Goal: Browse casually: Explore the website without a specific task or goal

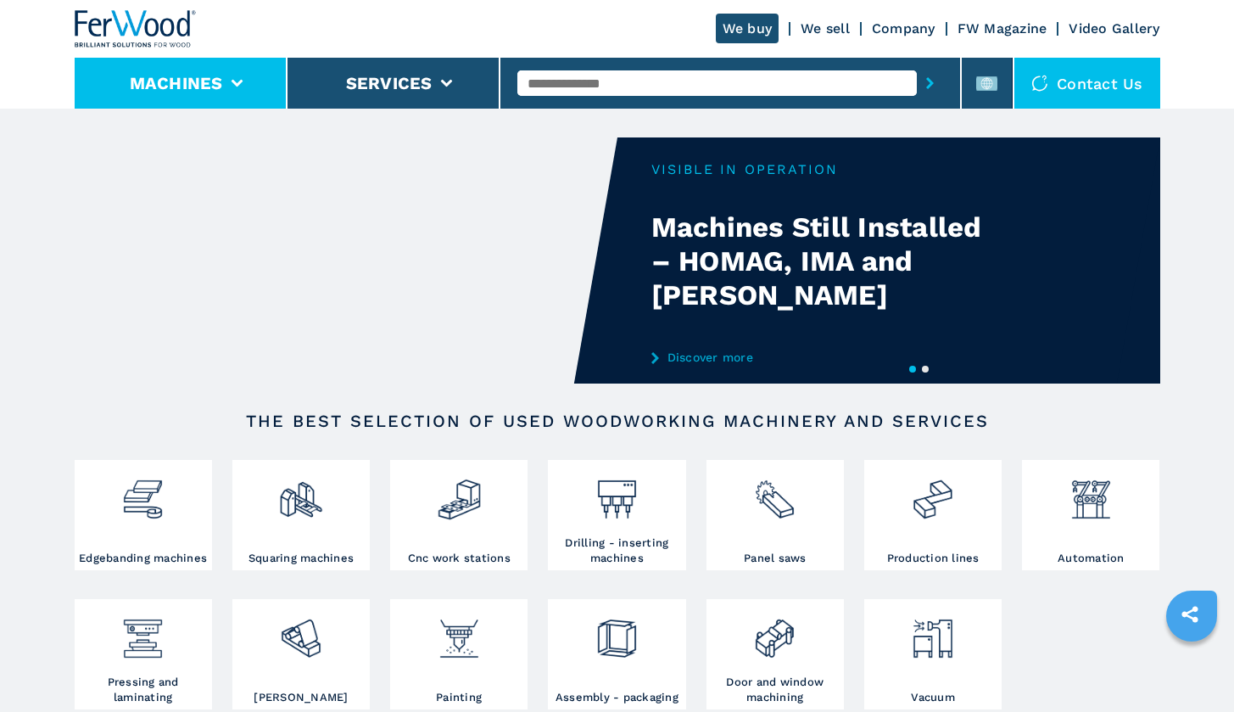
click at [224, 75] on li "Machines" at bounding box center [181, 83] width 213 height 51
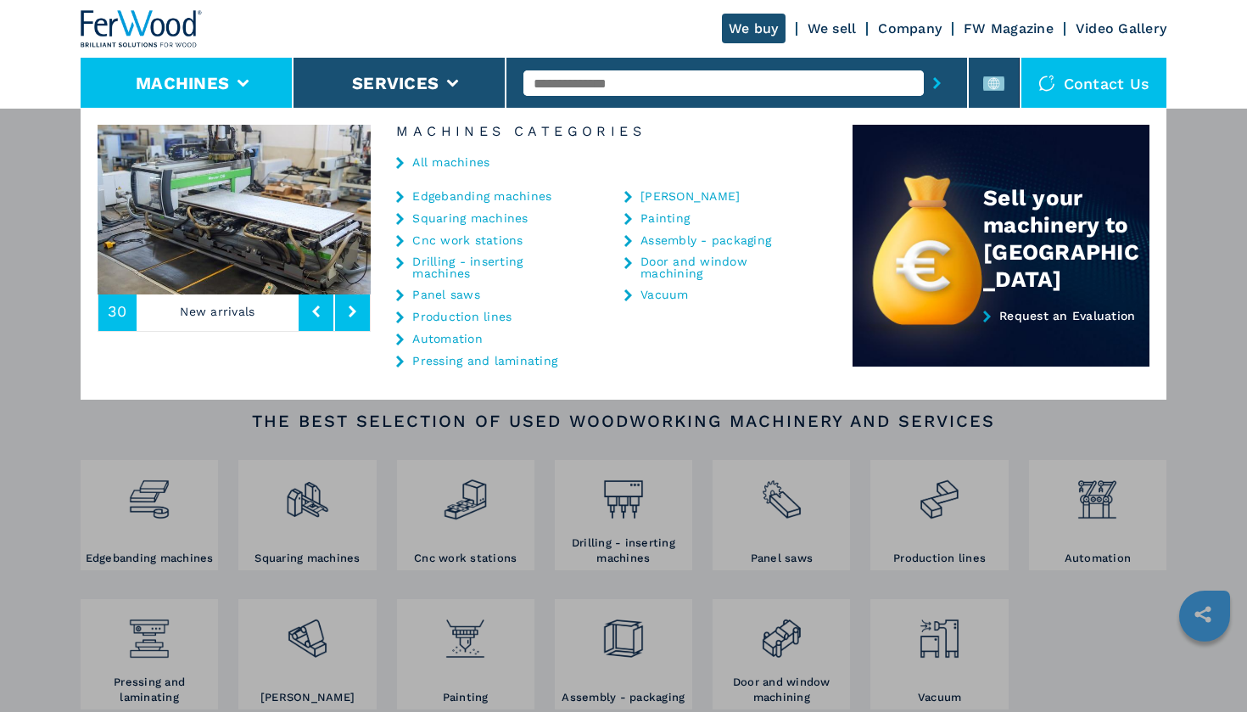
click at [223, 78] on button "Machines" at bounding box center [182, 83] width 93 height 20
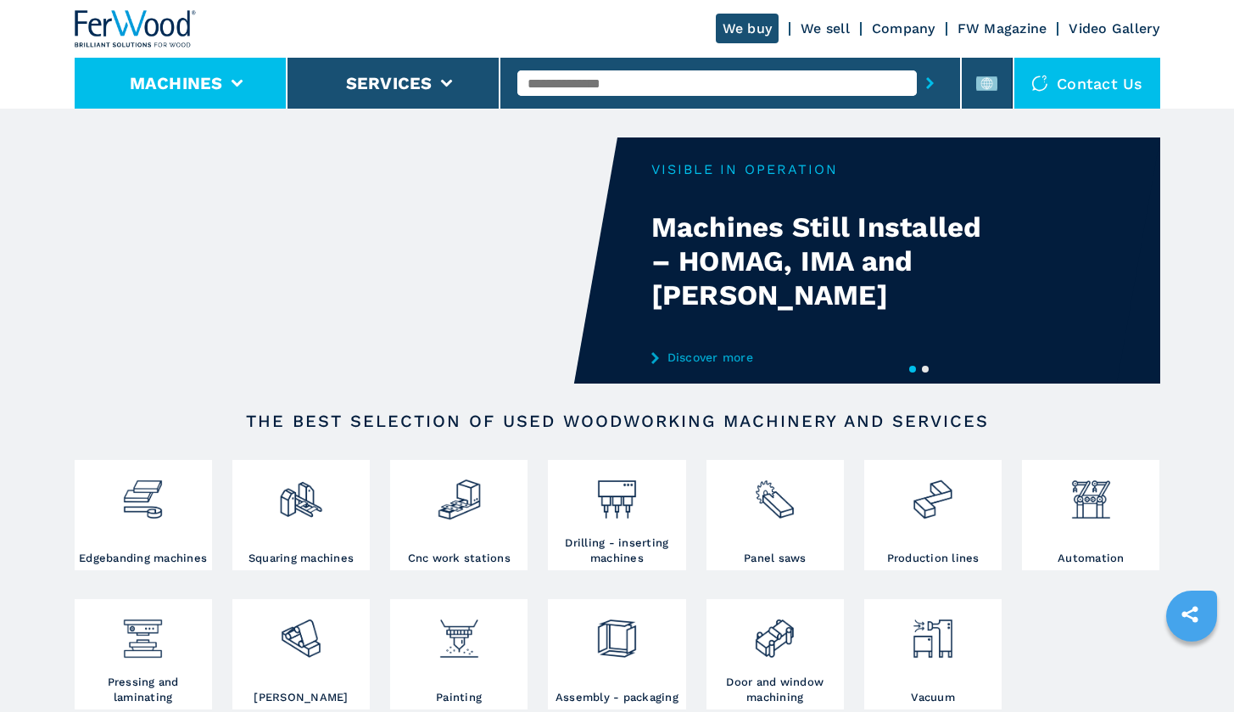
click at [223, 78] on li "Machines" at bounding box center [181, 83] width 213 height 51
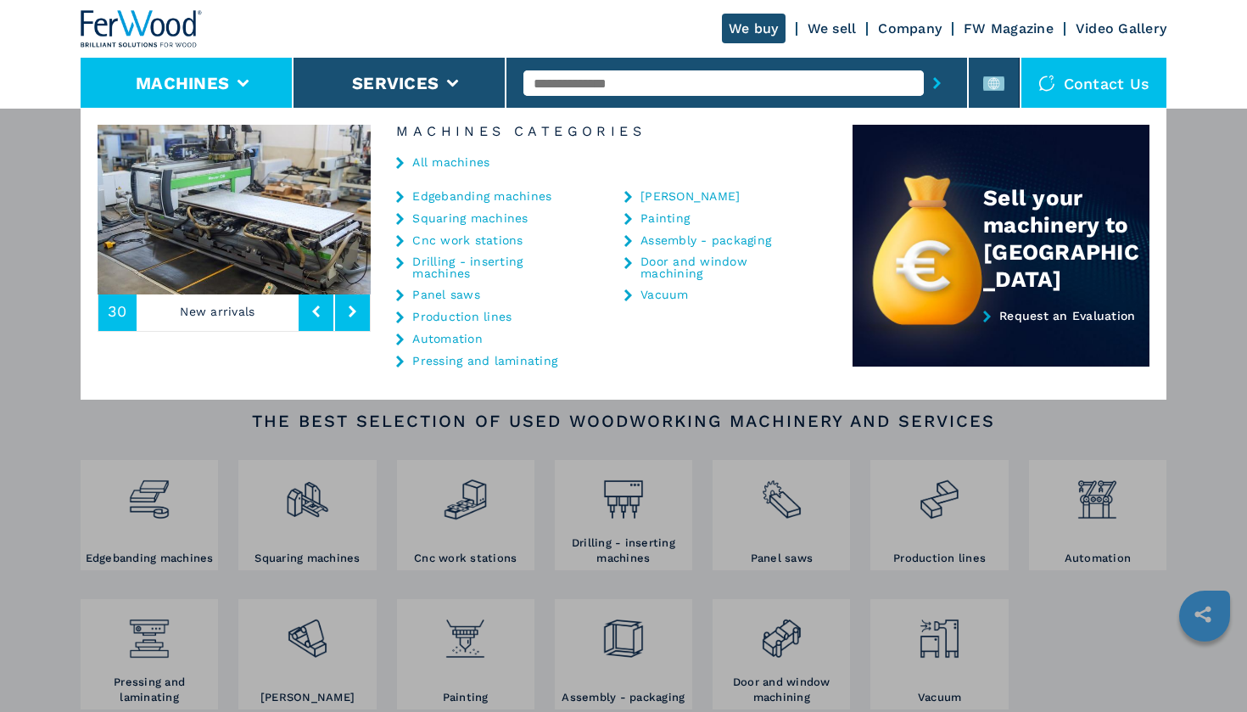
click at [223, 78] on button "Machines" at bounding box center [182, 83] width 93 height 20
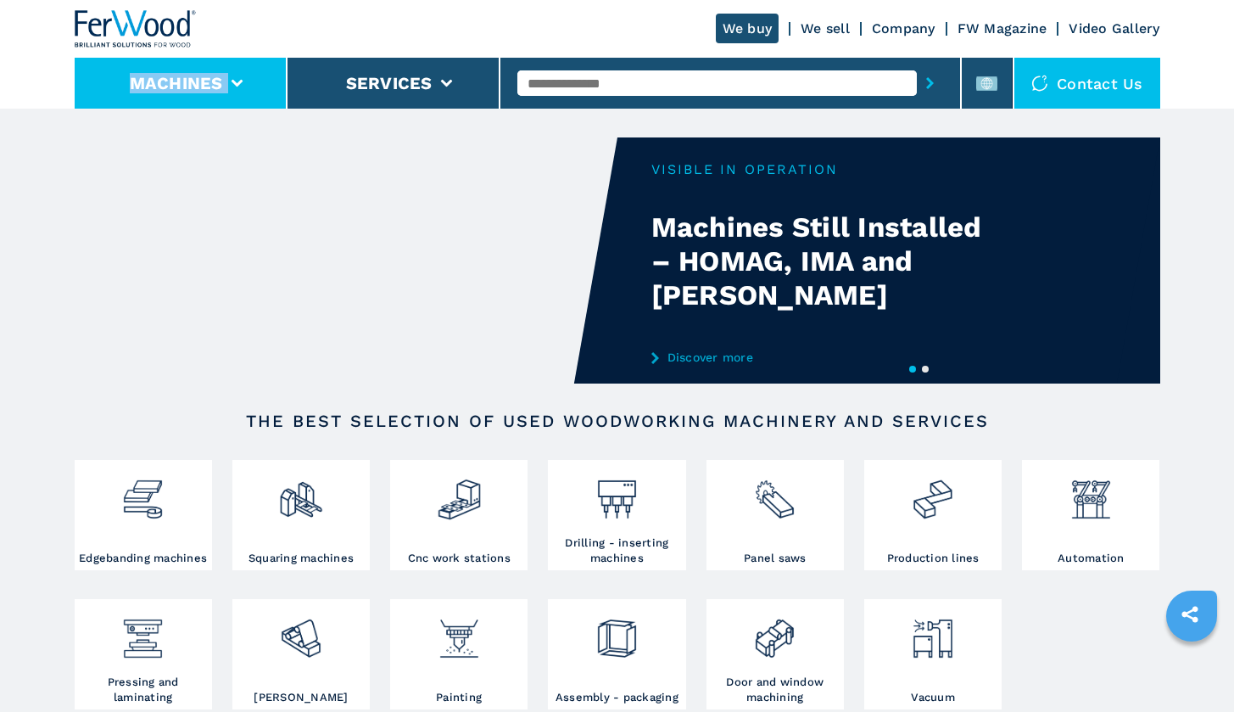
click at [223, 78] on li "Machines" at bounding box center [181, 83] width 213 height 51
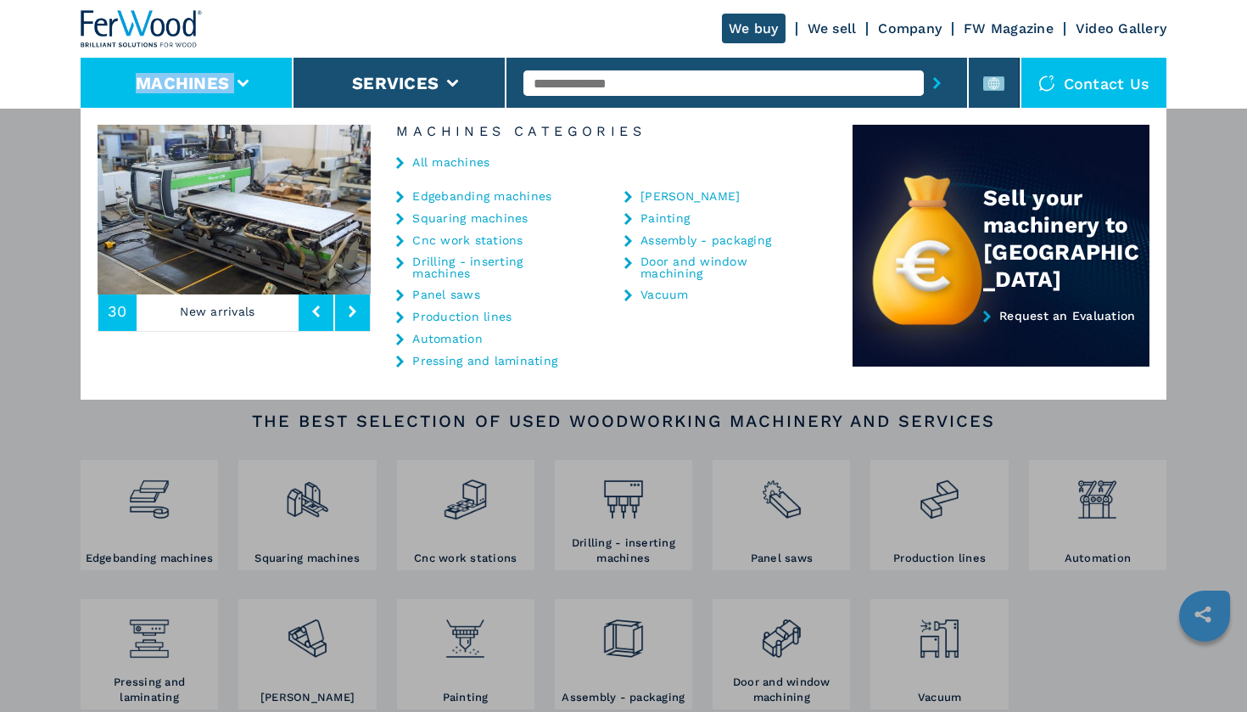
click at [223, 78] on button "Machines" at bounding box center [182, 83] width 93 height 20
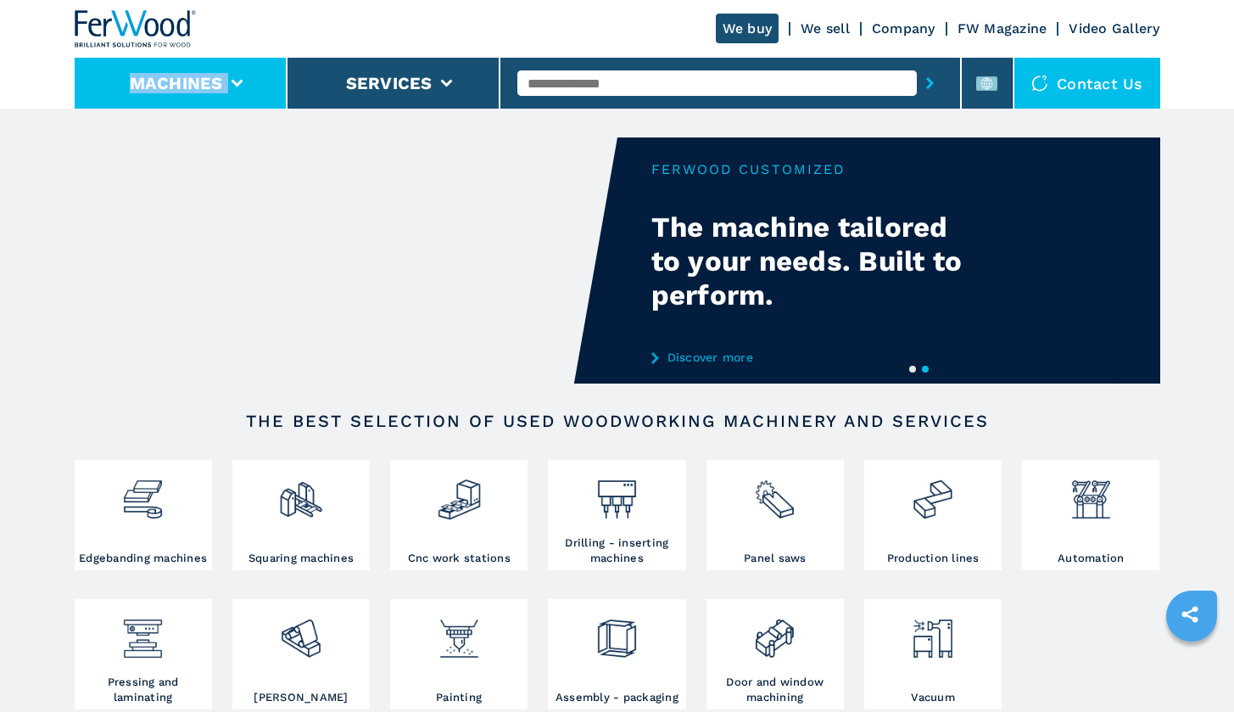
click at [223, 78] on li "Machines" at bounding box center [181, 83] width 213 height 51
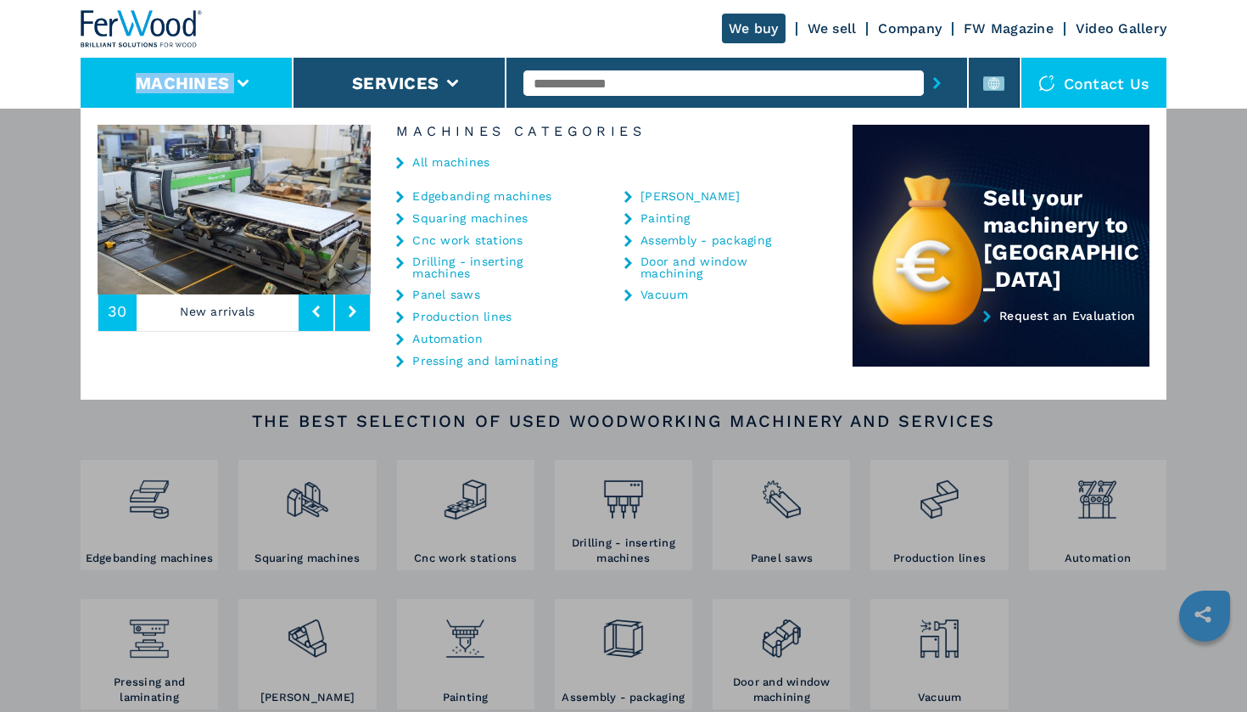
click at [223, 78] on button "Machines" at bounding box center [182, 83] width 93 height 20
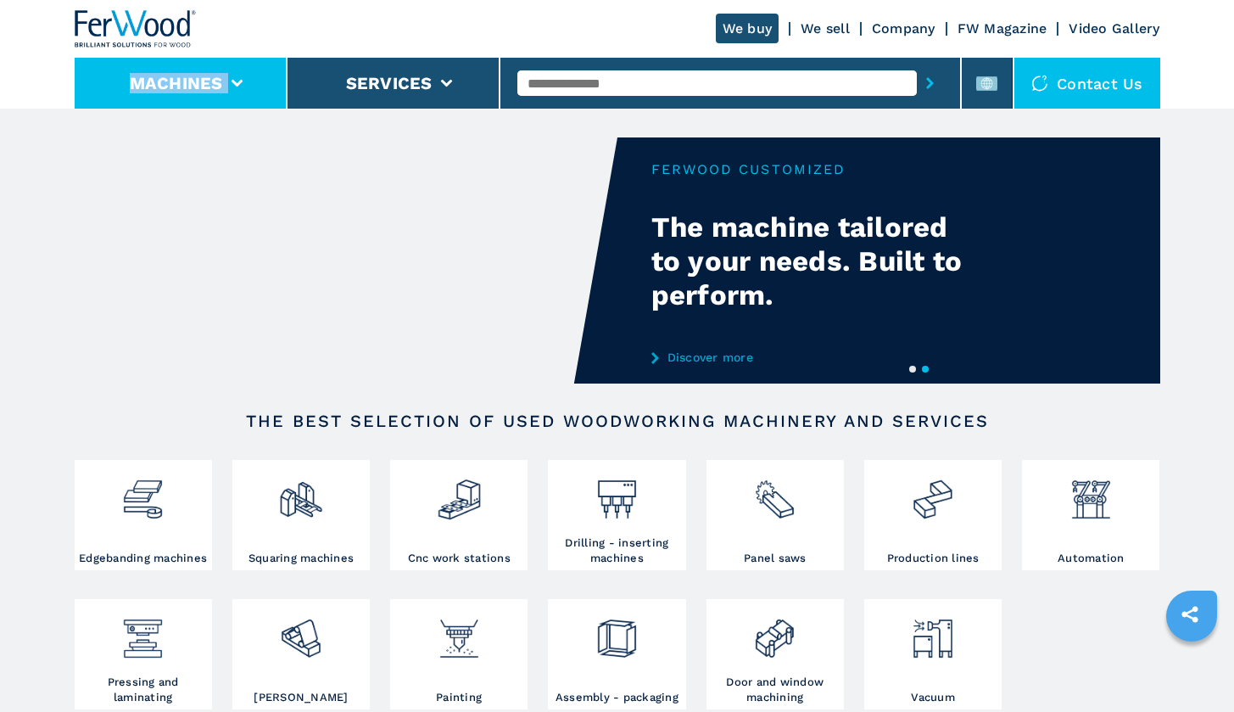
click at [223, 77] on li "Machines" at bounding box center [181, 83] width 213 height 51
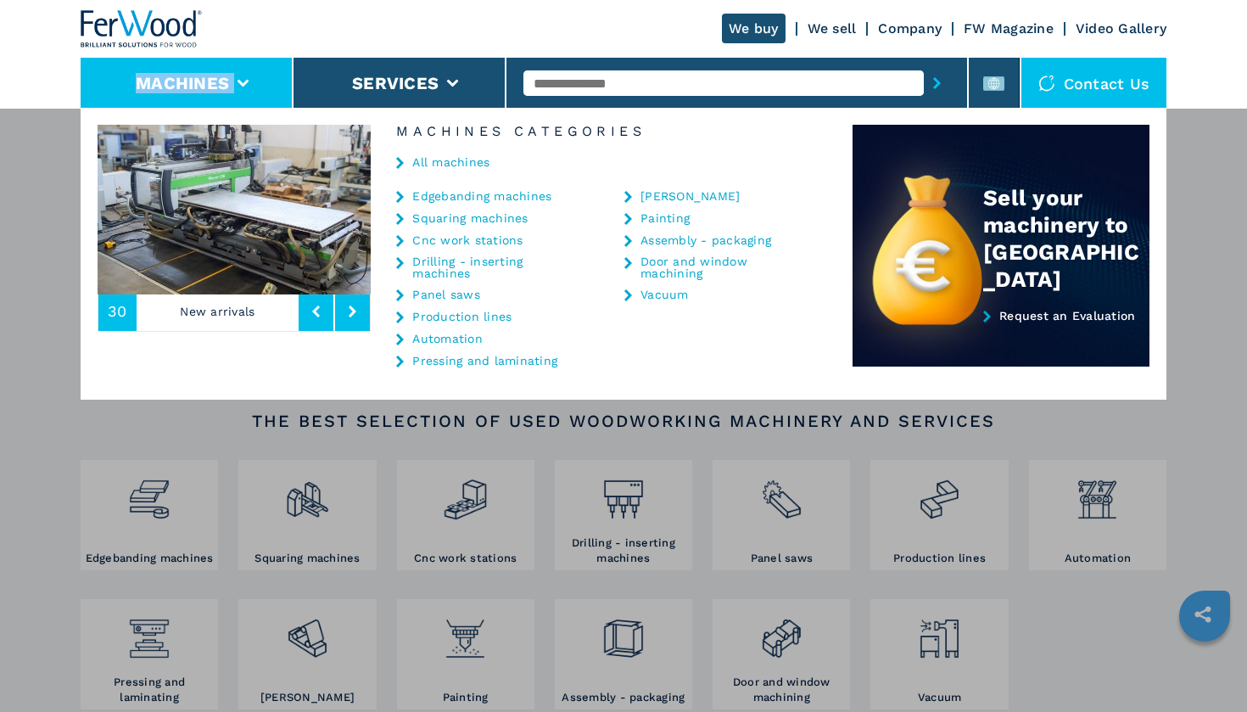
click at [349, 312] on icon at bounding box center [353, 311] width 8 height 12
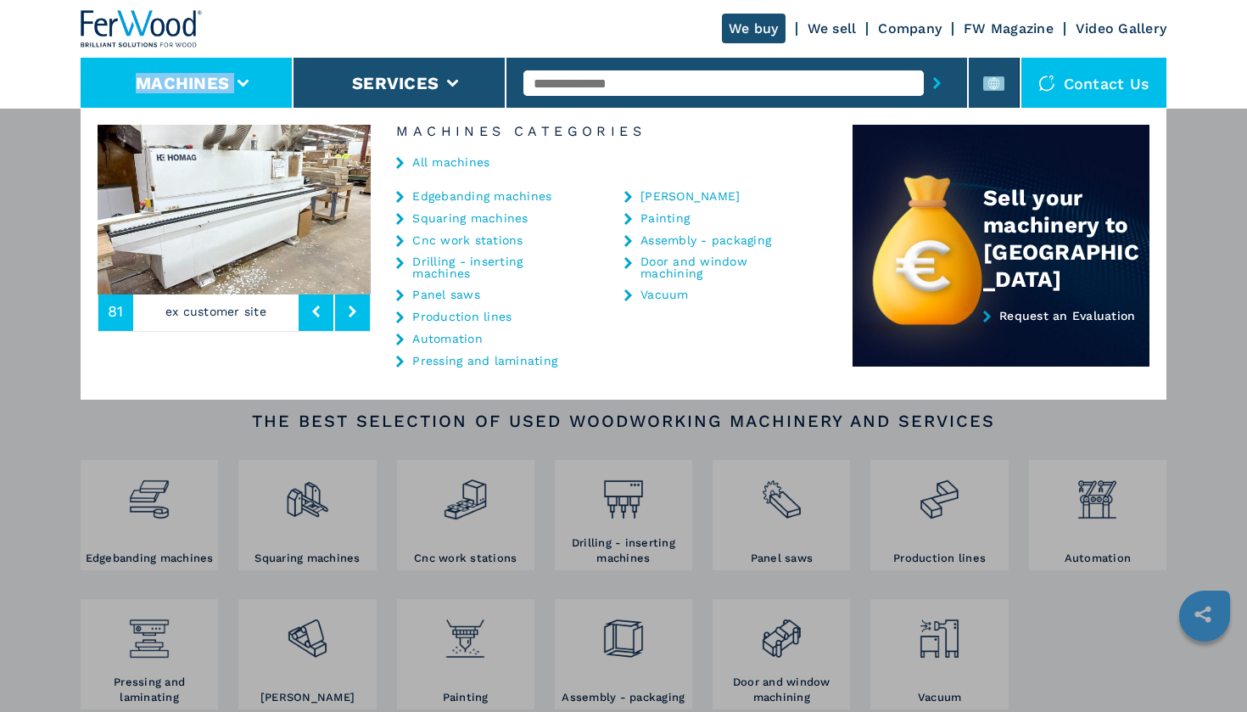
click at [349, 312] on icon at bounding box center [353, 311] width 8 height 12
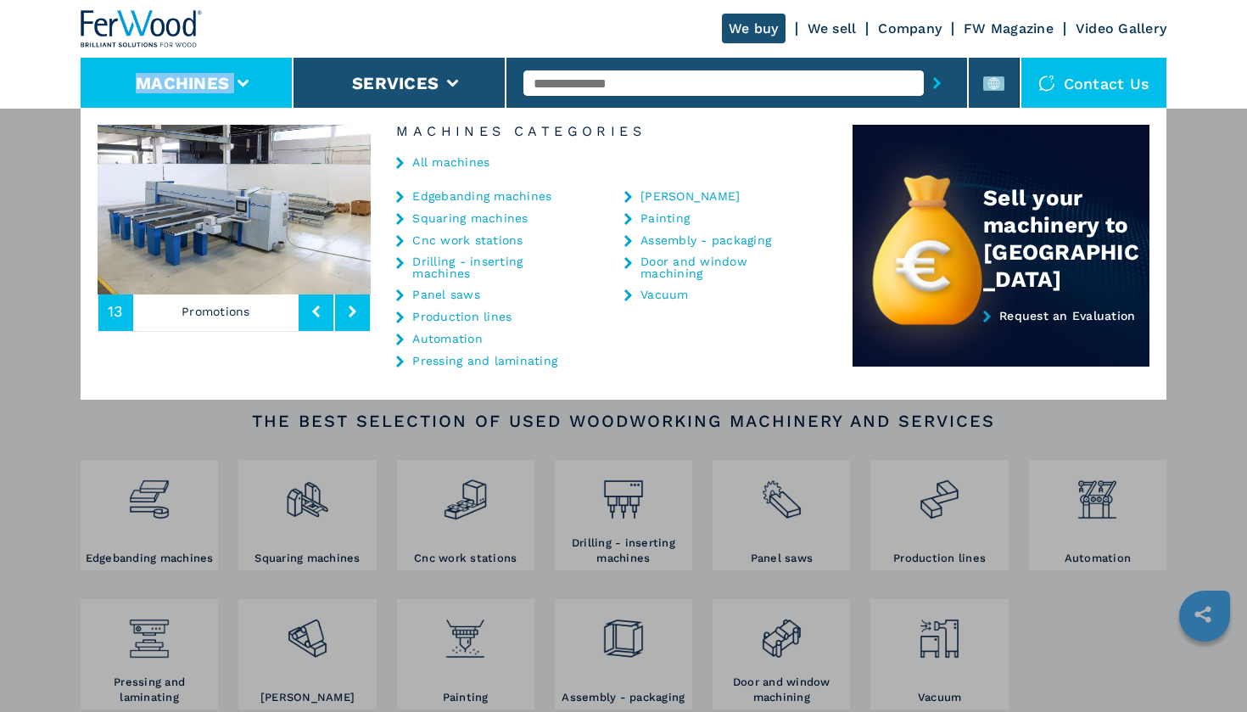
click at [348, 311] on button at bounding box center [352, 311] width 35 height 39
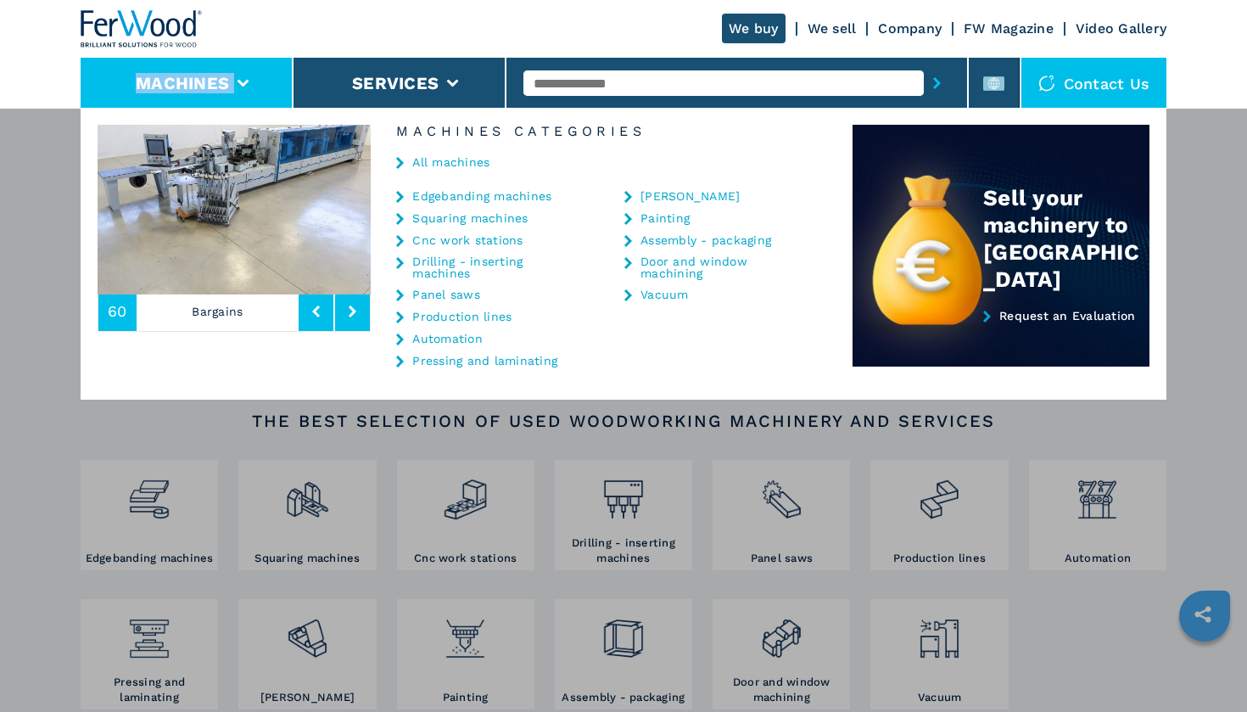
click at [346, 310] on button at bounding box center [352, 311] width 35 height 39
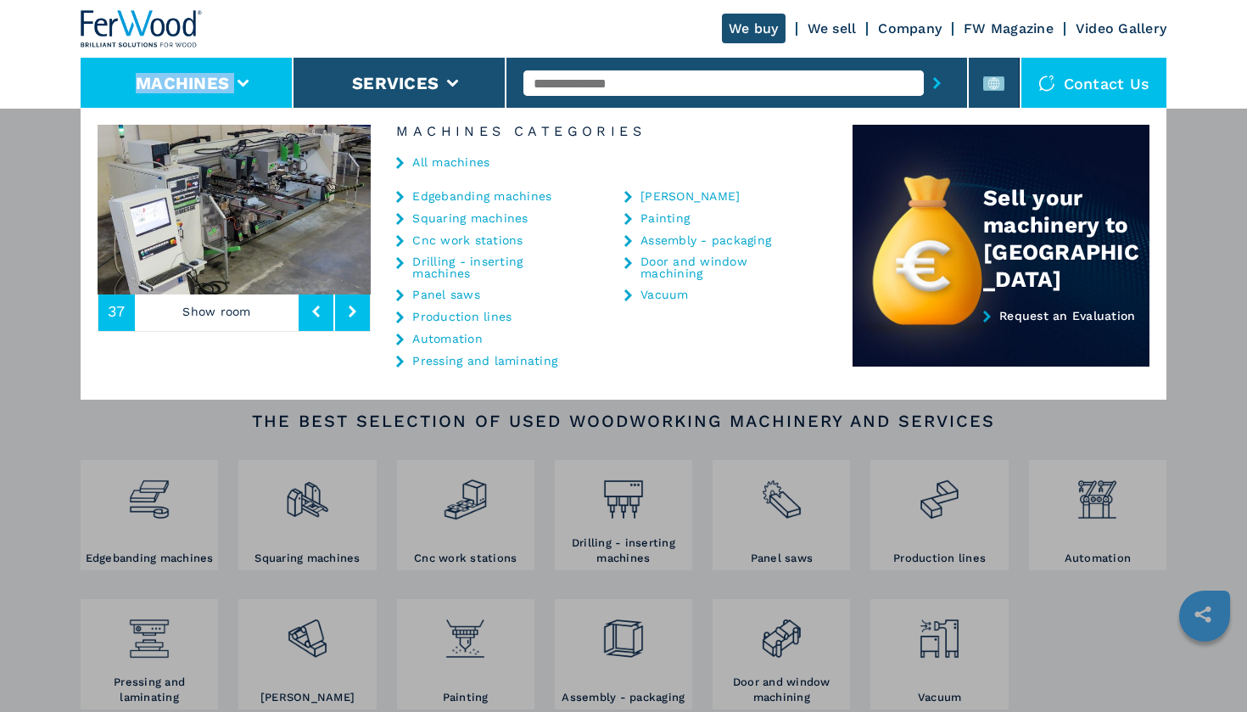
click at [345, 310] on button at bounding box center [352, 311] width 35 height 39
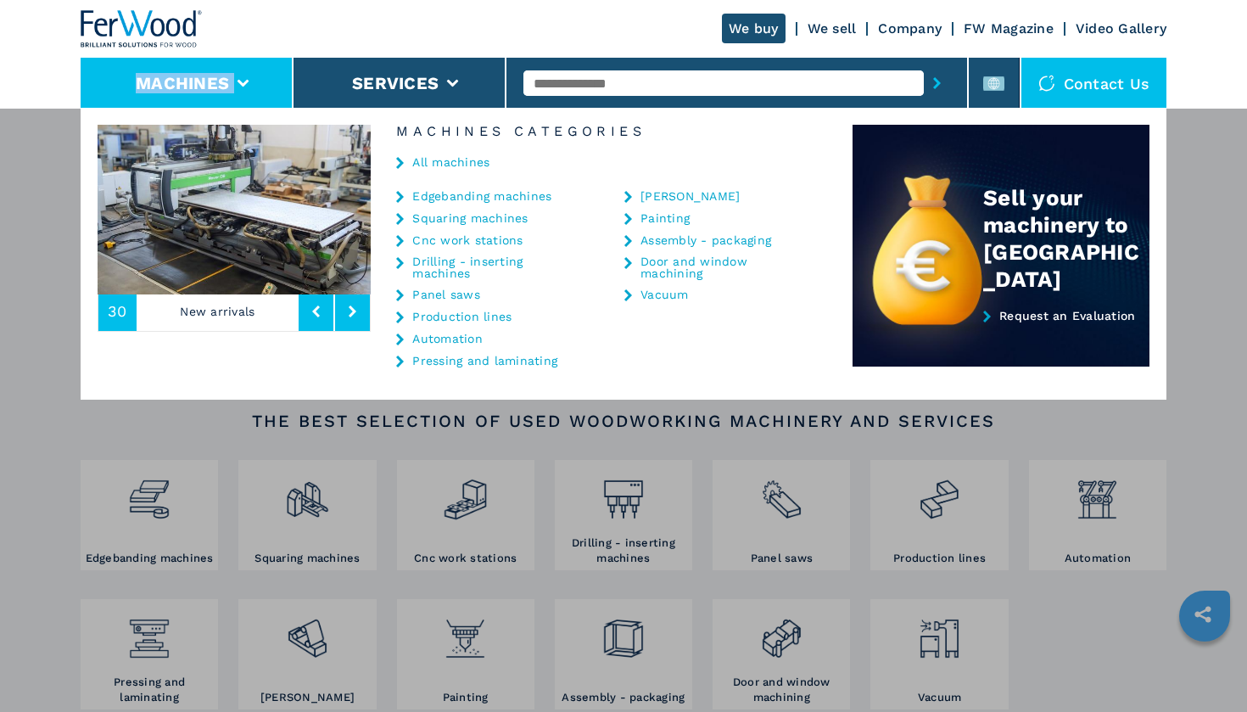
click at [424, 161] on link "All machines" at bounding box center [450, 162] width 77 height 12
click at [400, 163] on icon at bounding box center [400, 163] width 8 height 12
click at [442, 152] on div "All machines" at bounding box center [612, 163] width 482 height 51
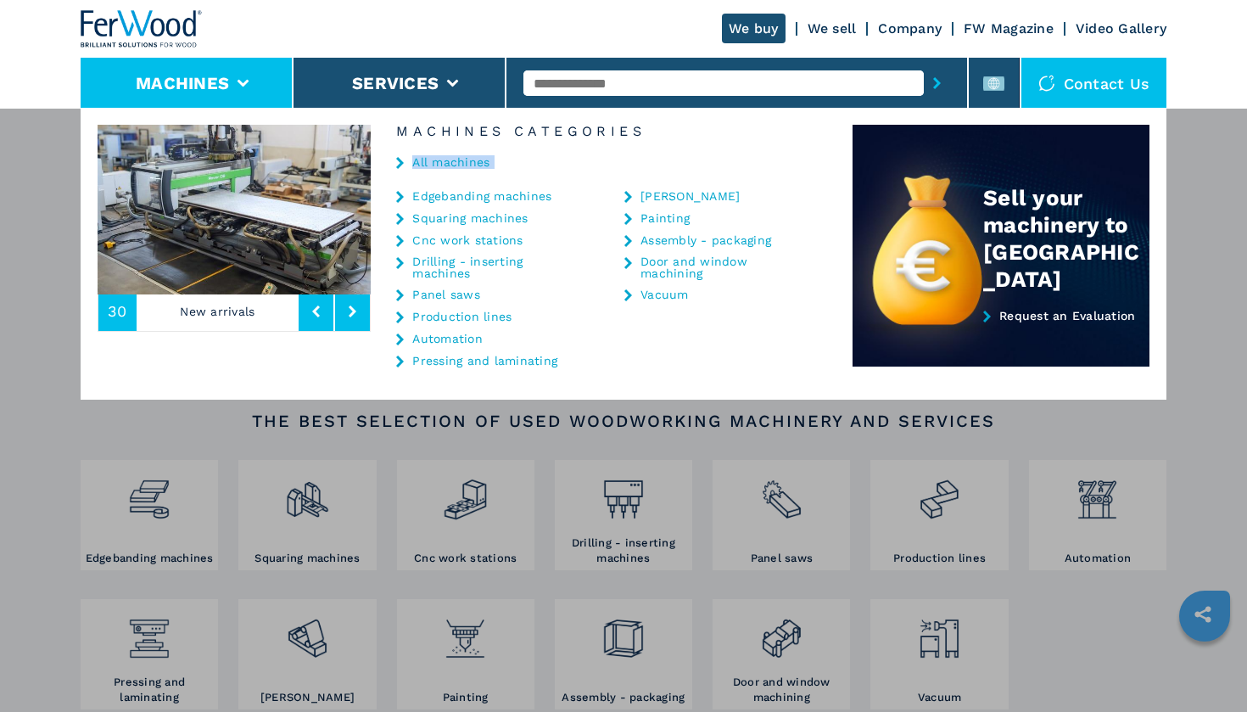
click at [467, 160] on link "All machines" at bounding box center [450, 162] width 77 height 12
click at [620, 176] on div "All machines" at bounding box center [612, 163] width 482 height 51
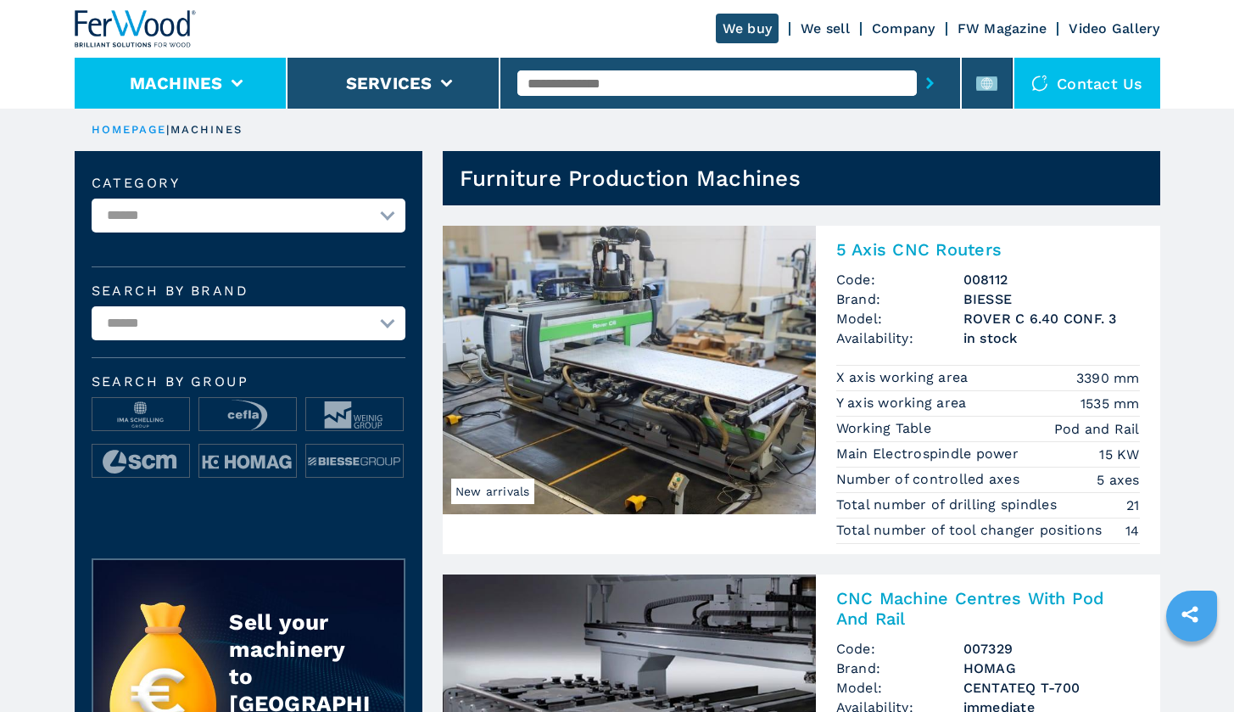
click at [229, 99] on li "Machines" at bounding box center [181, 83] width 213 height 51
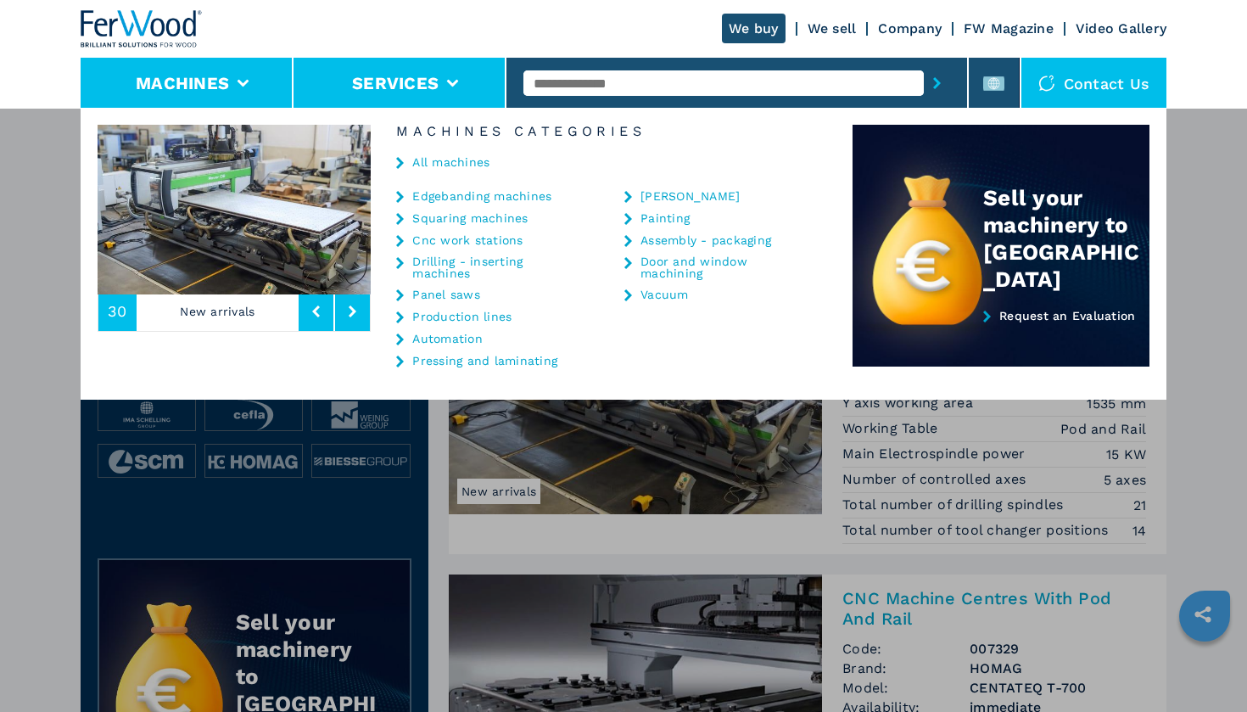
click at [392, 95] on li "Services" at bounding box center [399, 83] width 213 height 51
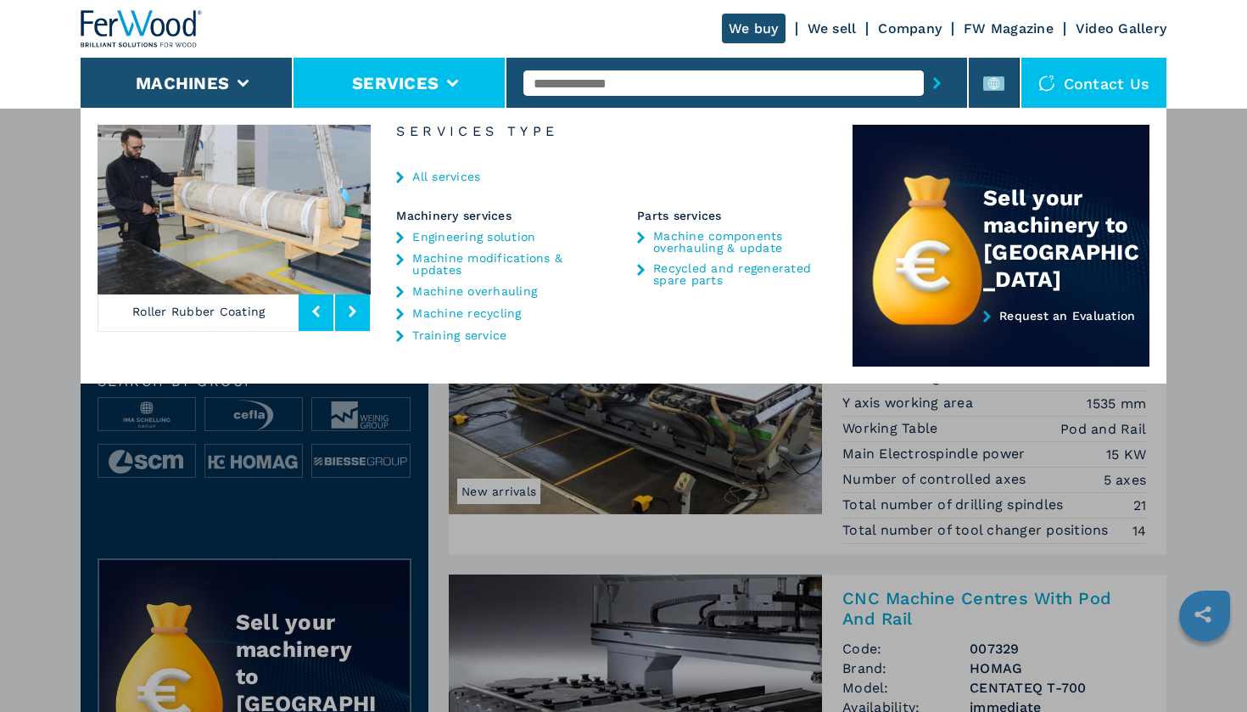
click at [942, 85] on button "submit-button" at bounding box center [937, 83] width 26 height 39
click at [281, 460] on div "**********" at bounding box center [623, 464] width 1247 height 712
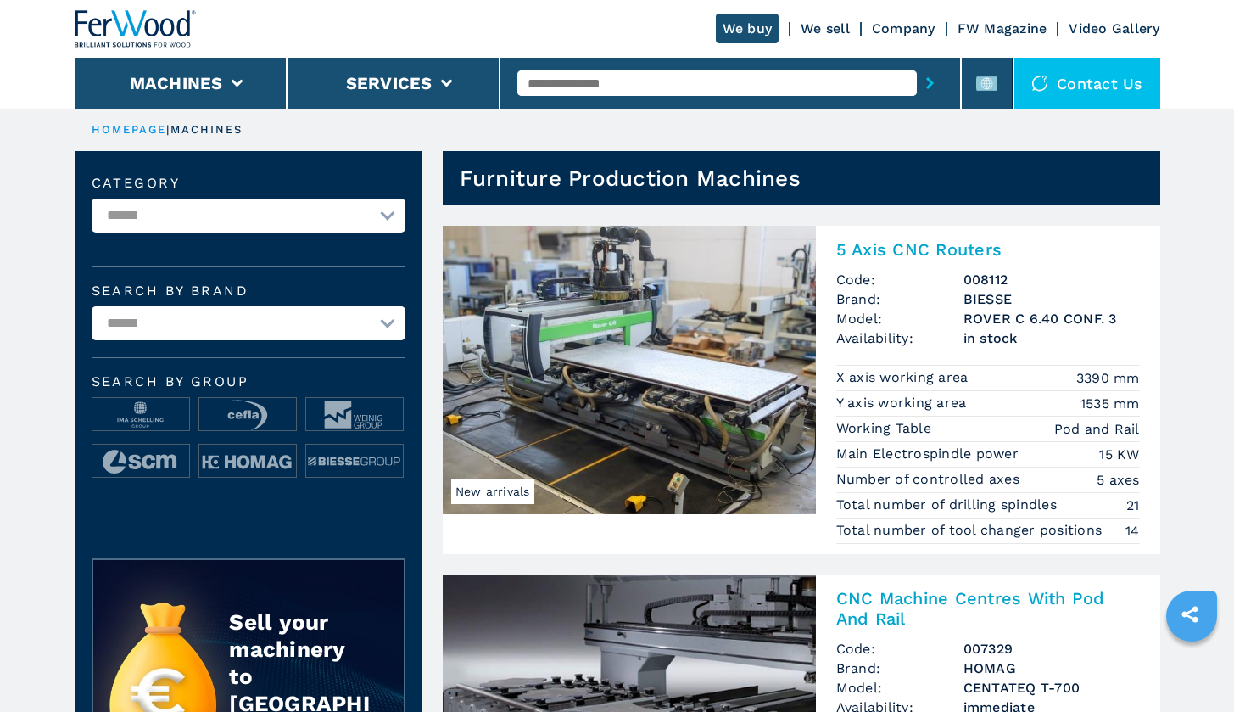
select select "**********"
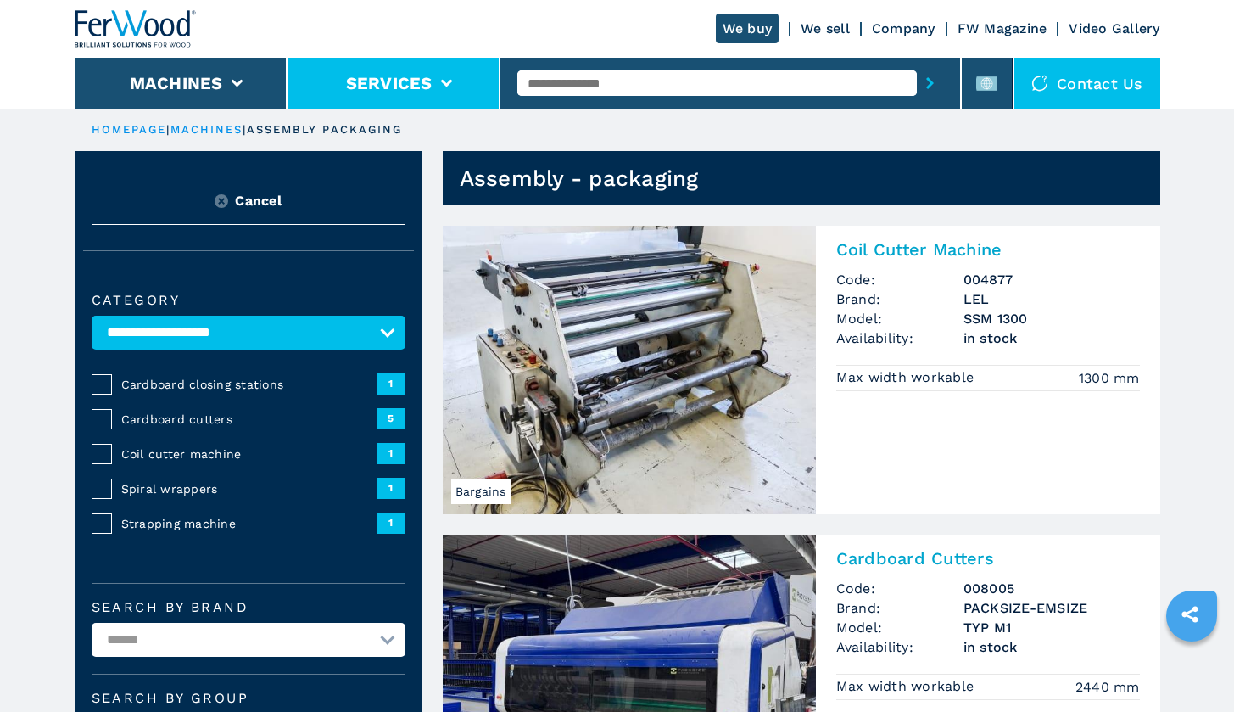
click at [428, 81] on button "Services" at bounding box center [389, 83] width 87 height 20
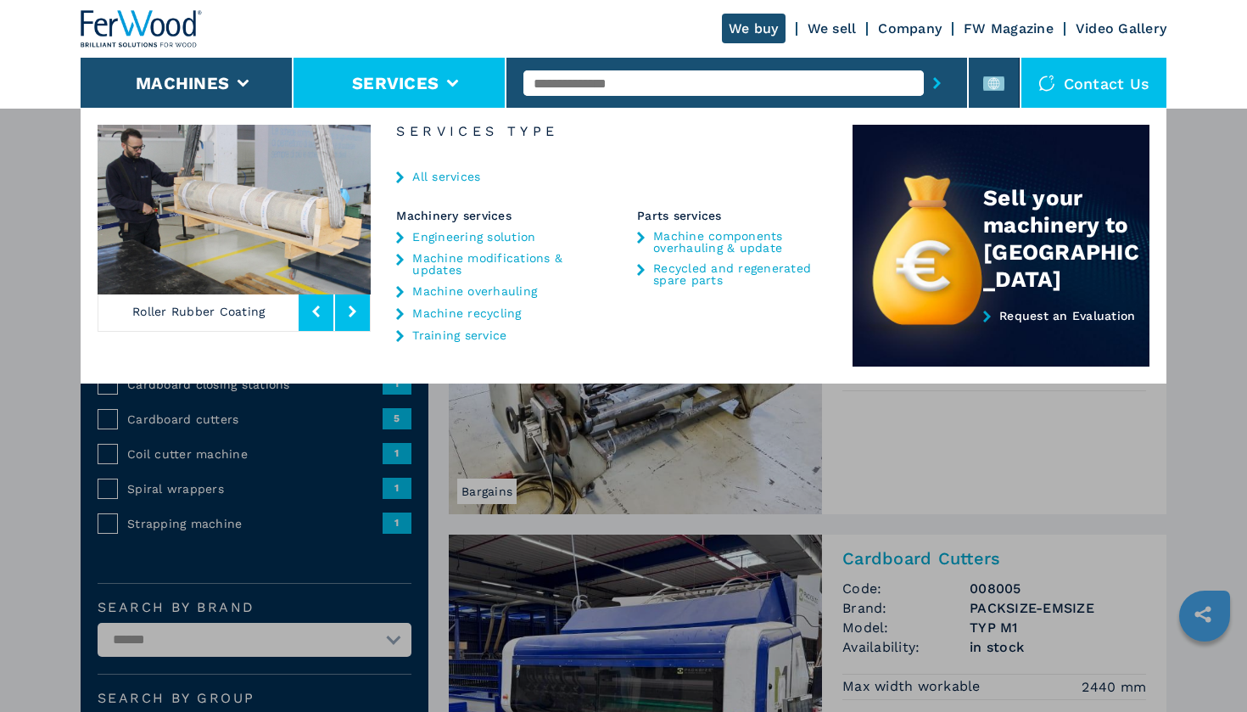
click at [734, 251] on link "Machine components overhauling & update" at bounding box center [732, 242] width 159 height 24
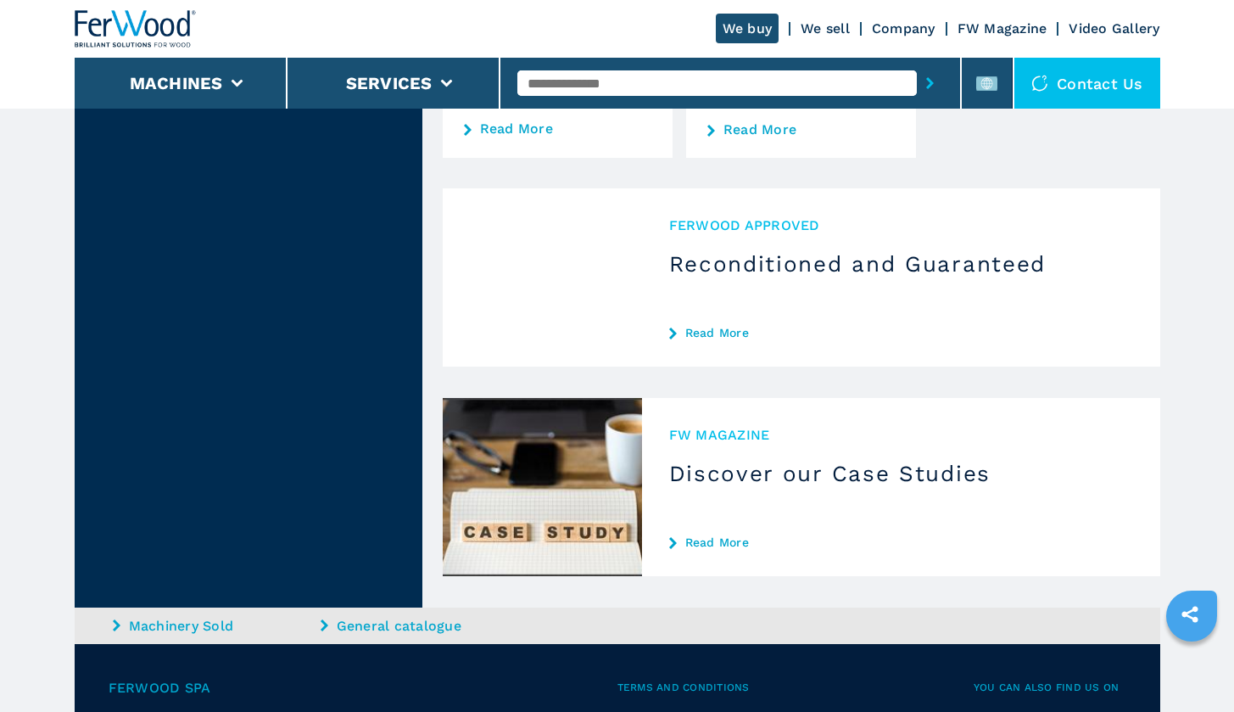
scroll to position [2497, 0]
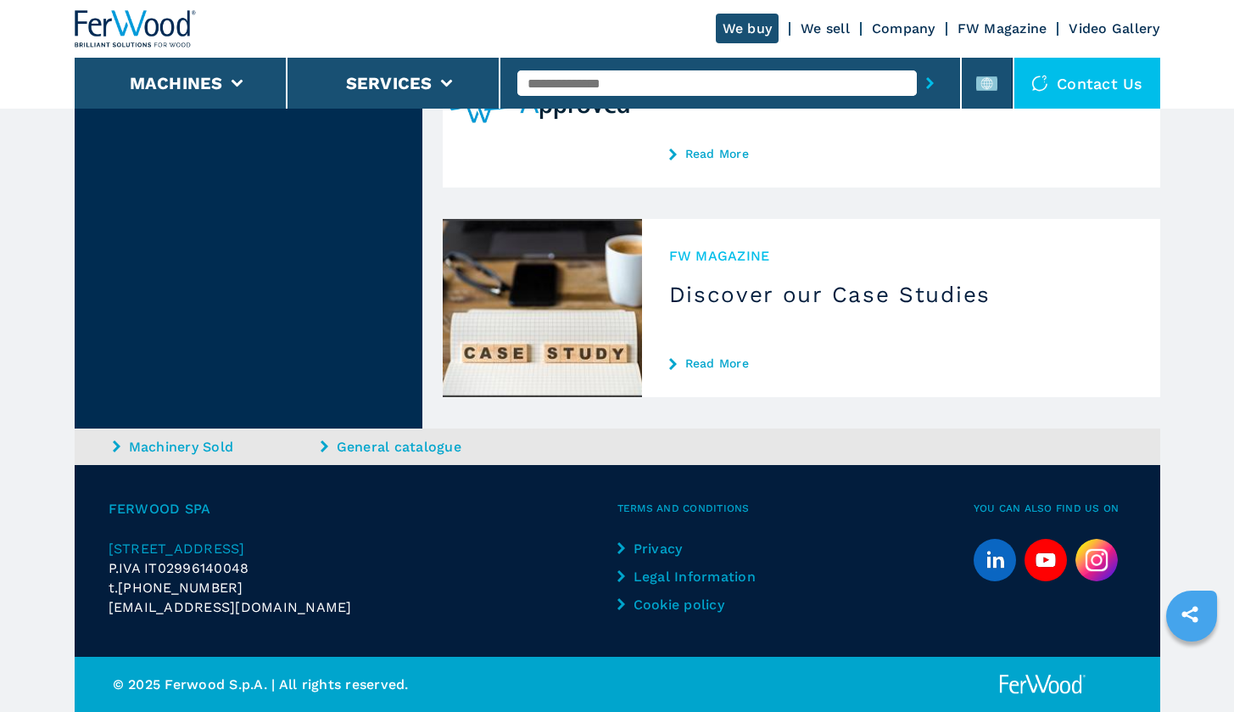
click at [1191, 618] on icon "sharethis" at bounding box center [1190, 614] width 42 height 42
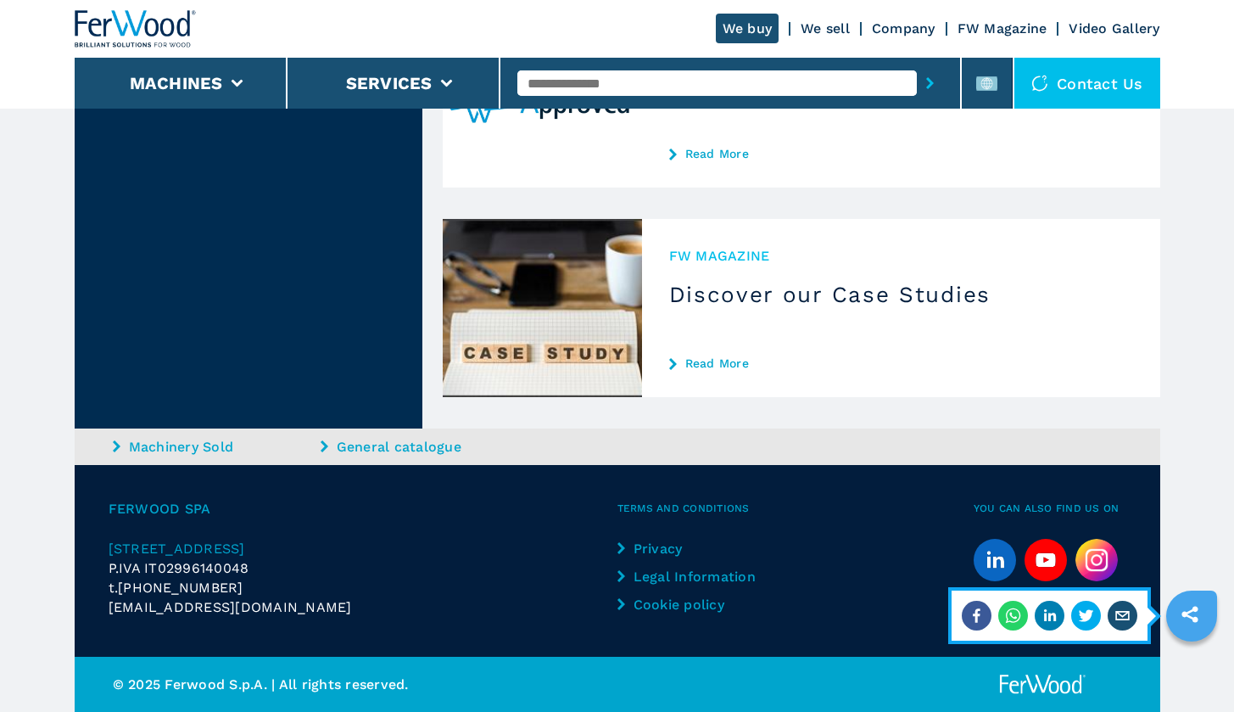
click at [1188, 606] on icon "sharethis" at bounding box center [1190, 614] width 42 height 42
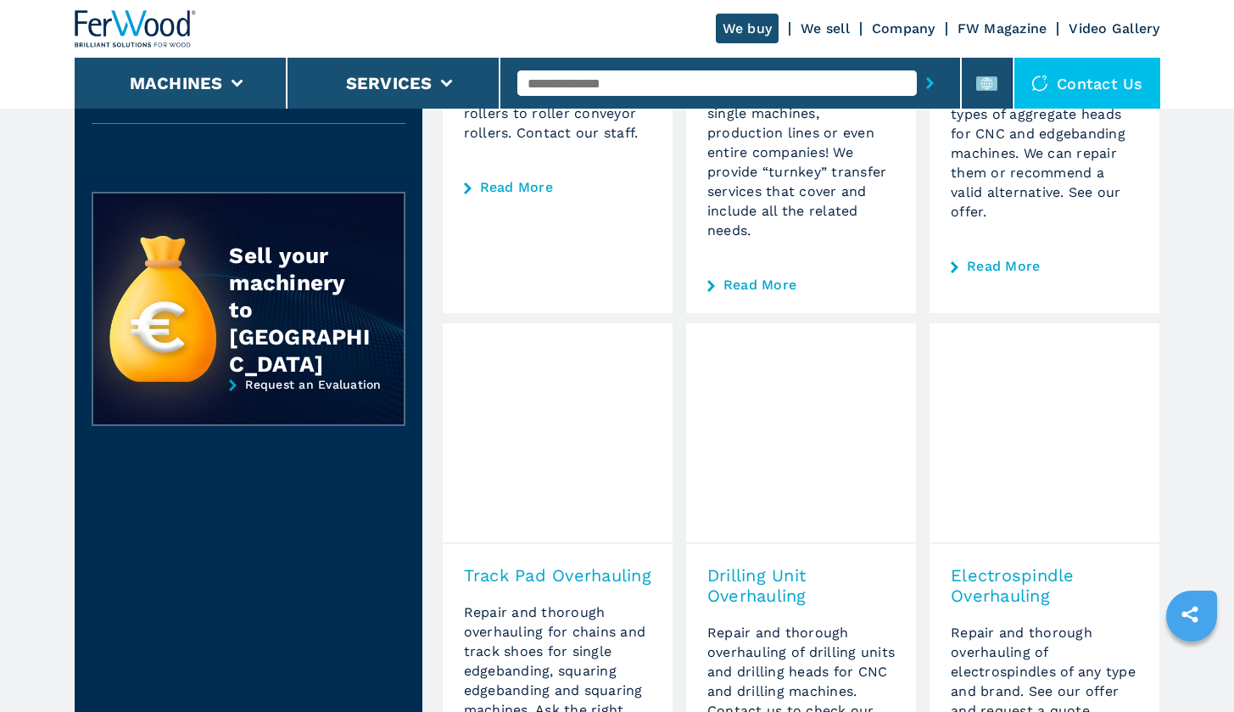
scroll to position [0, 0]
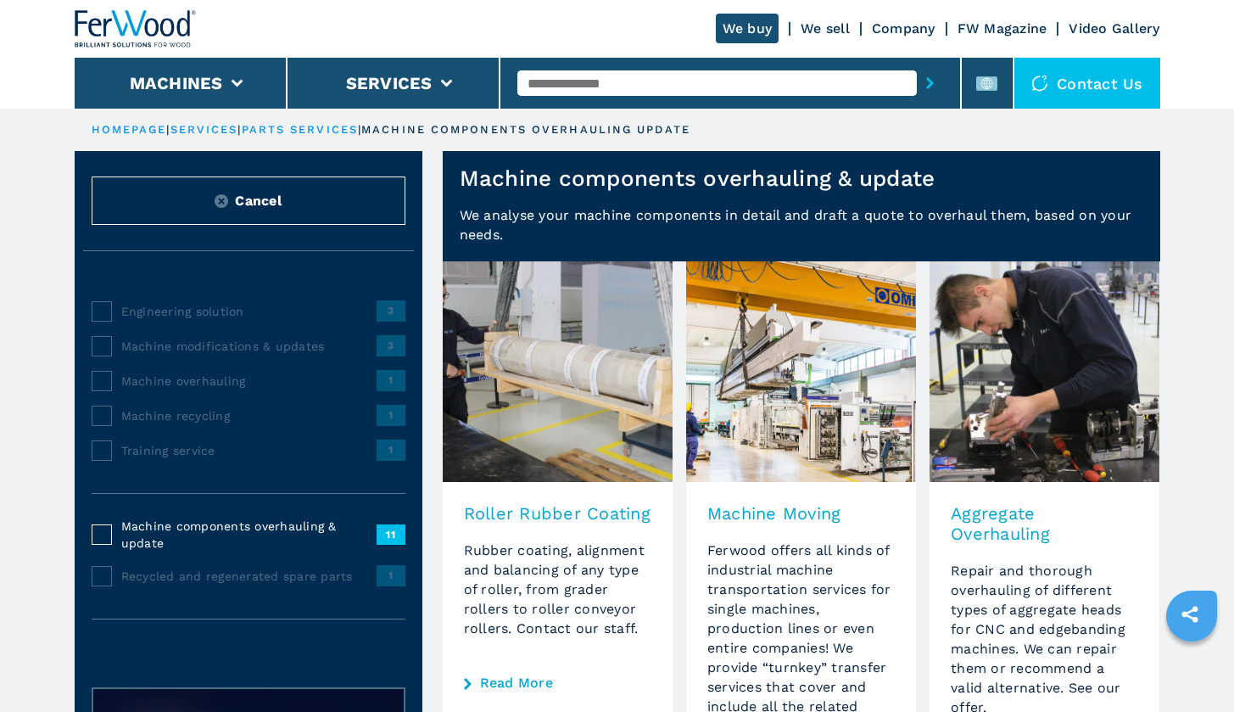
click at [827, 27] on link "We sell" at bounding box center [825, 28] width 49 height 16
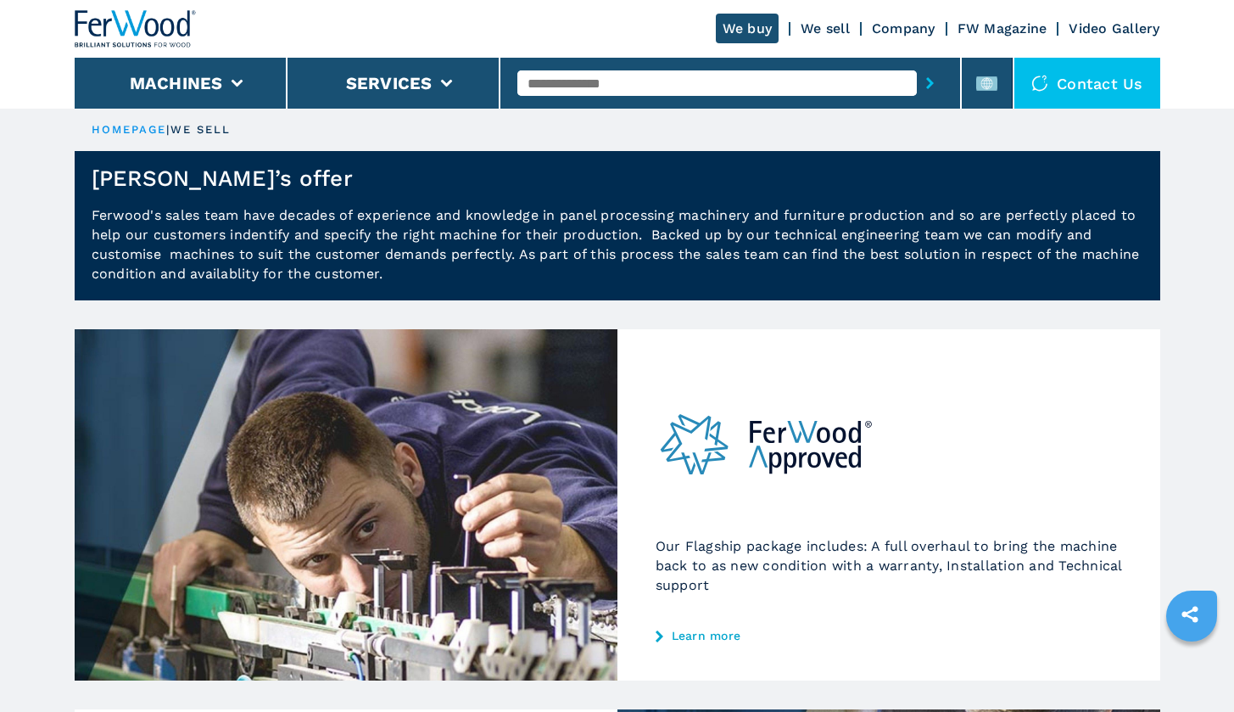
click at [826, 29] on link "We sell" at bounding box center [825, 28] width 49 height 16
click at [911, 32] on link "Company" at bounding box center [904, 28] width 64 height 16
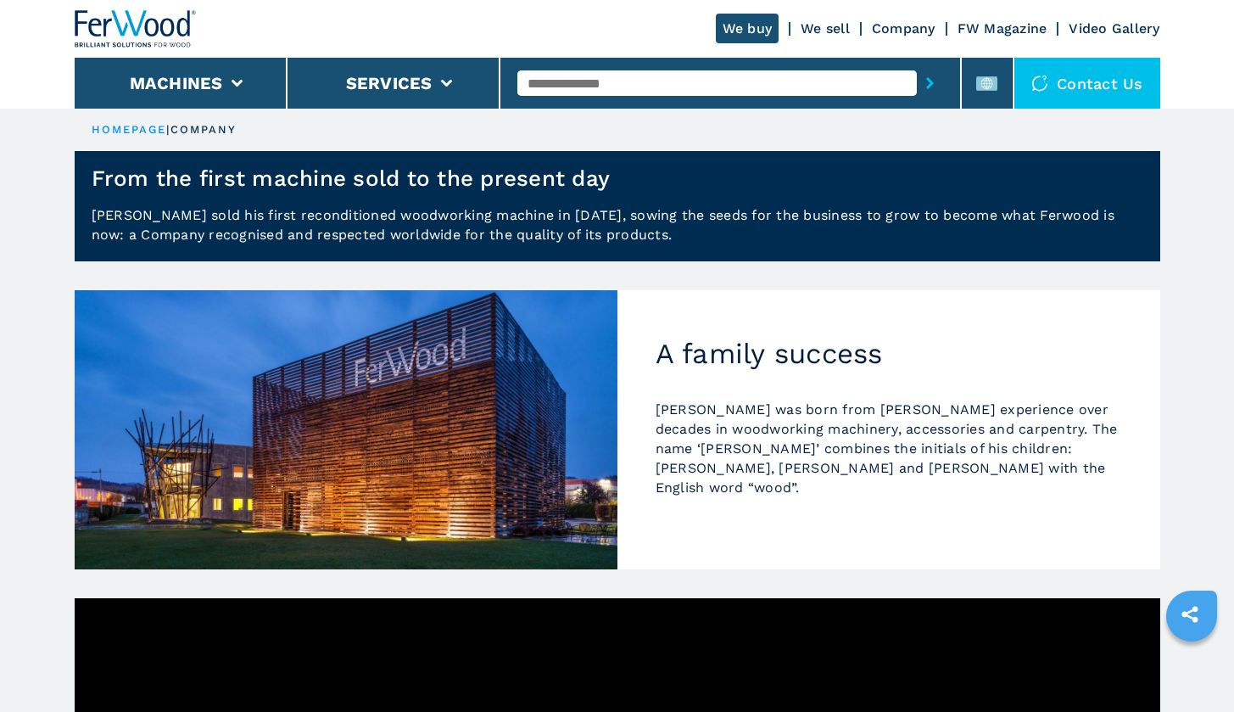
click at [971, 32] on link "FW Magazine" at bounding box center [1003, 28] width 90 height 16
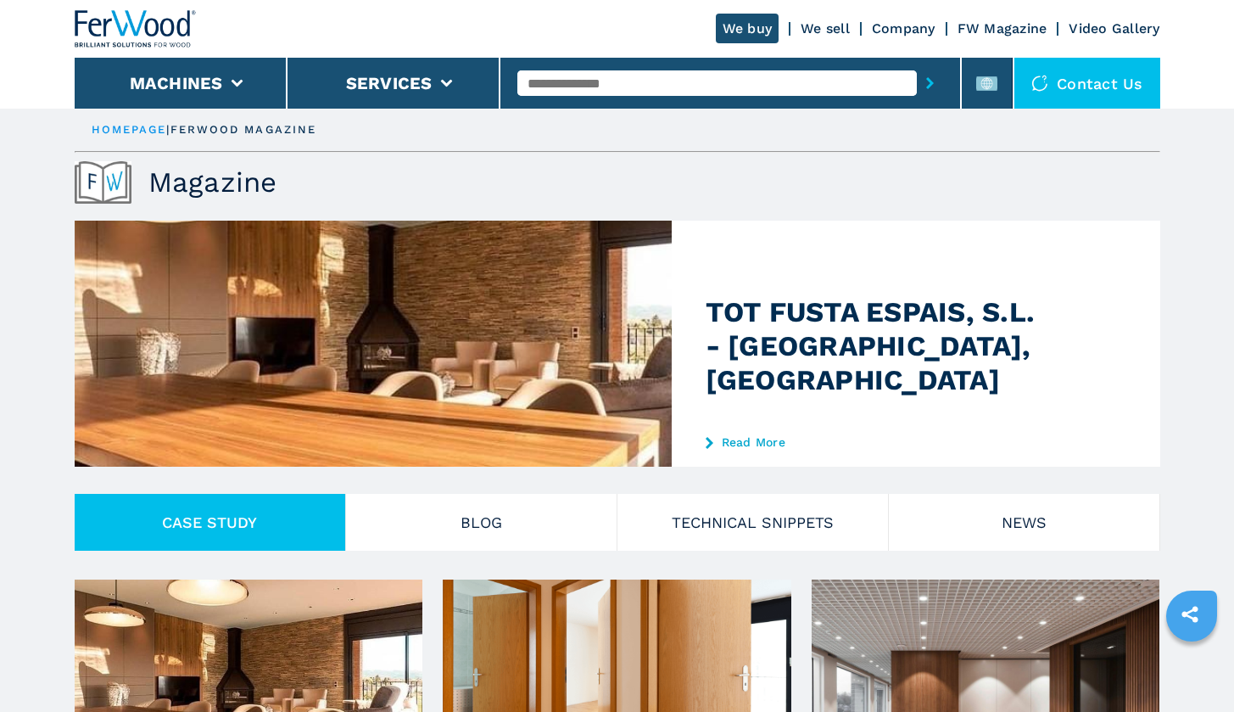
click at [1145, 31] on link "Video Gallery" at bounding box center [1114, 28] width 91 height 16
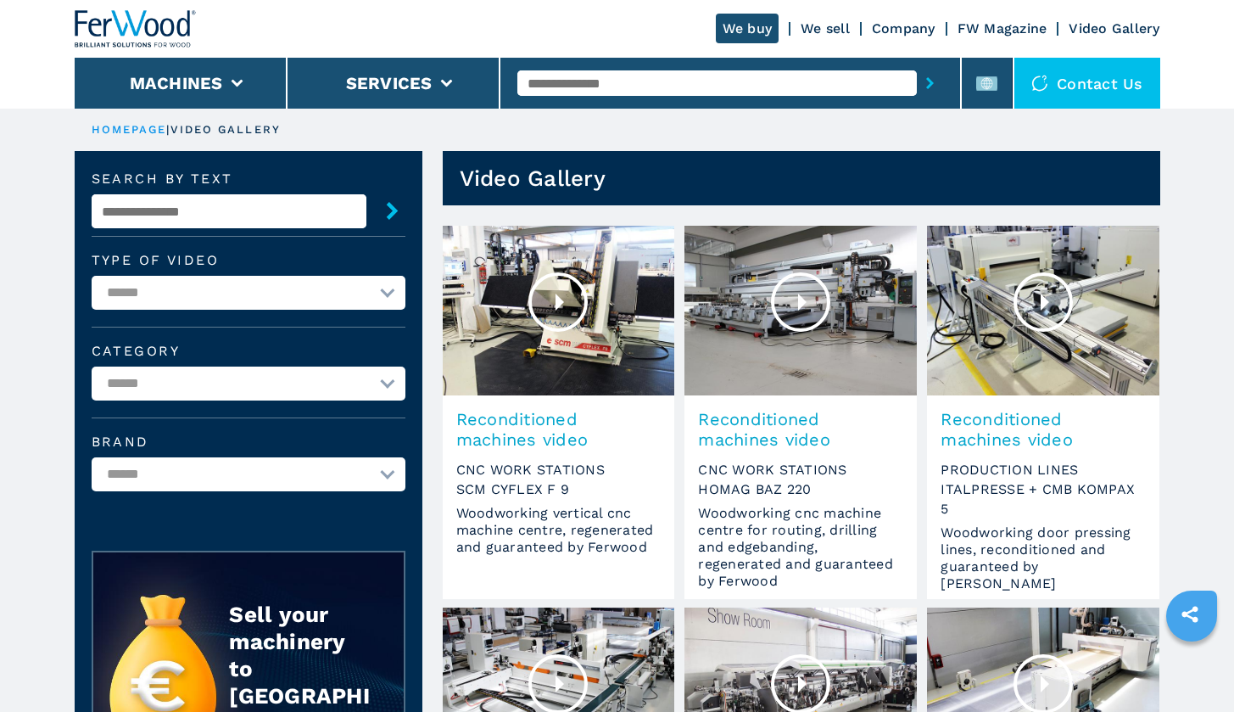
click at [830, 30] on link "We sell" at bounding box center [825, 28] width 49 height 16
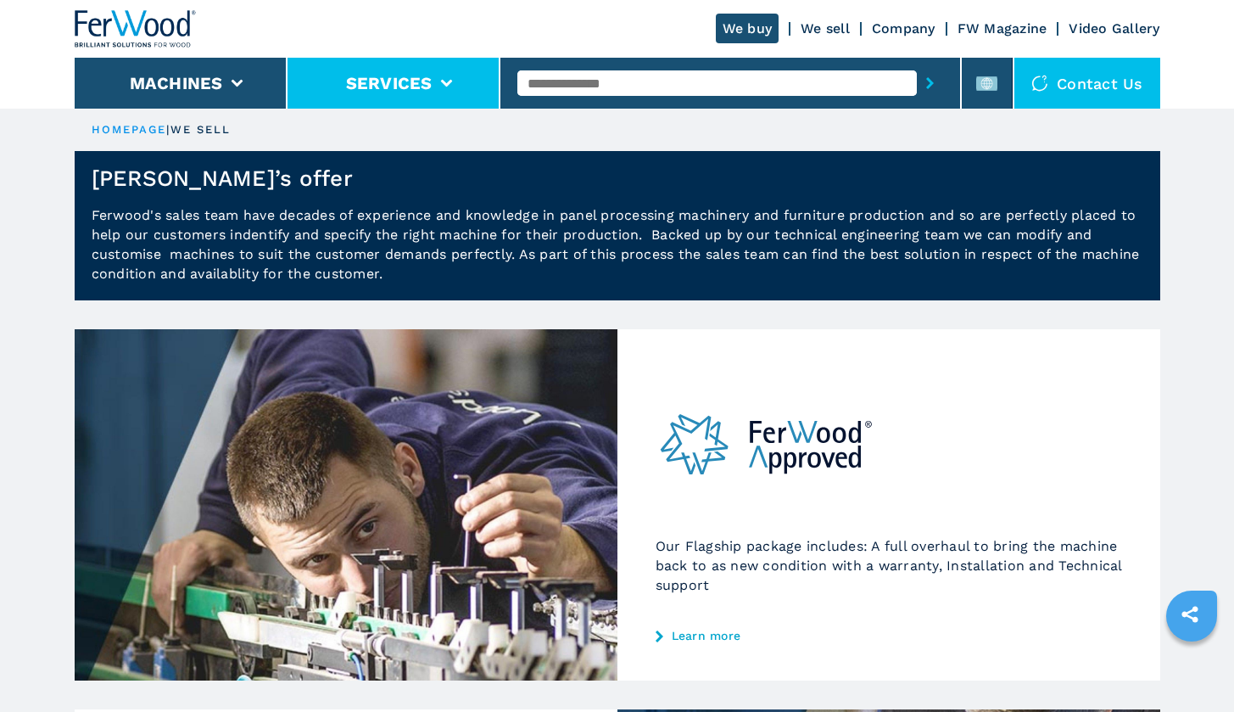
click at [458, 93] on li "Services" at bounding box center [394, 83] width 213 height 51
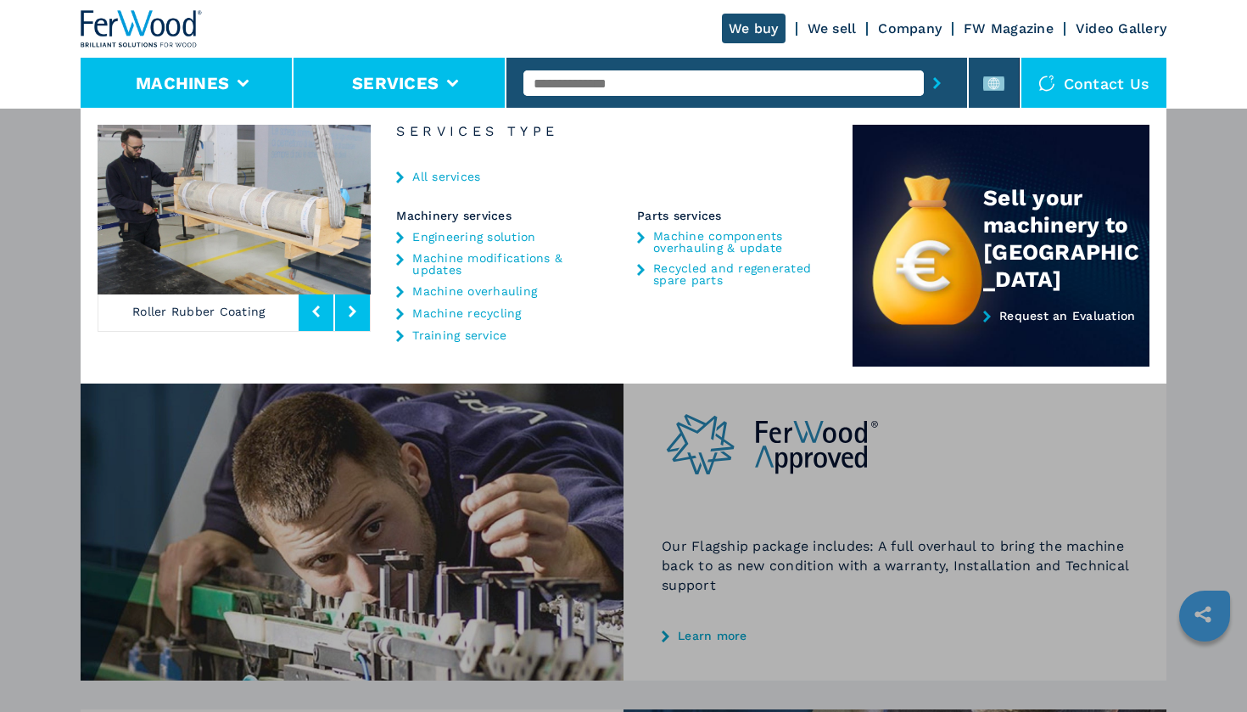
click at [210, 98] on li "Machines" at bounding box center [187, 83] width 213 height 51
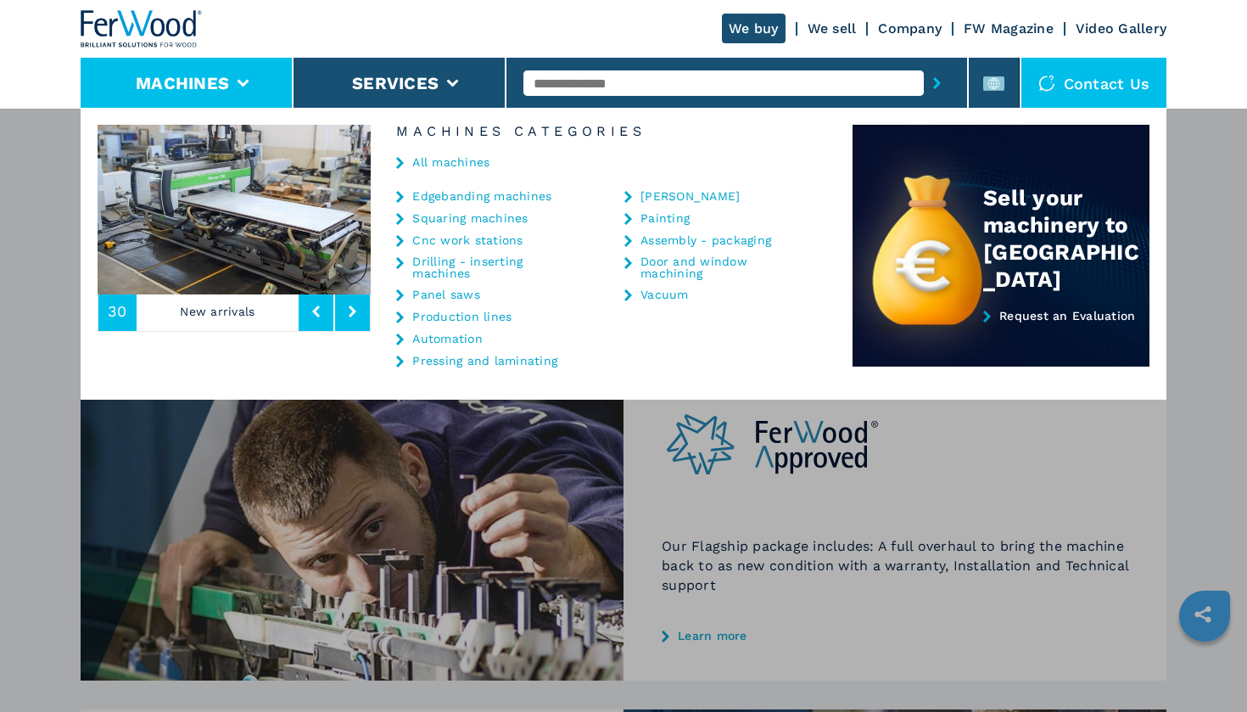
click at [1209, 271] on div "**********" at bounding box center [623, 464] width 1247 height 712
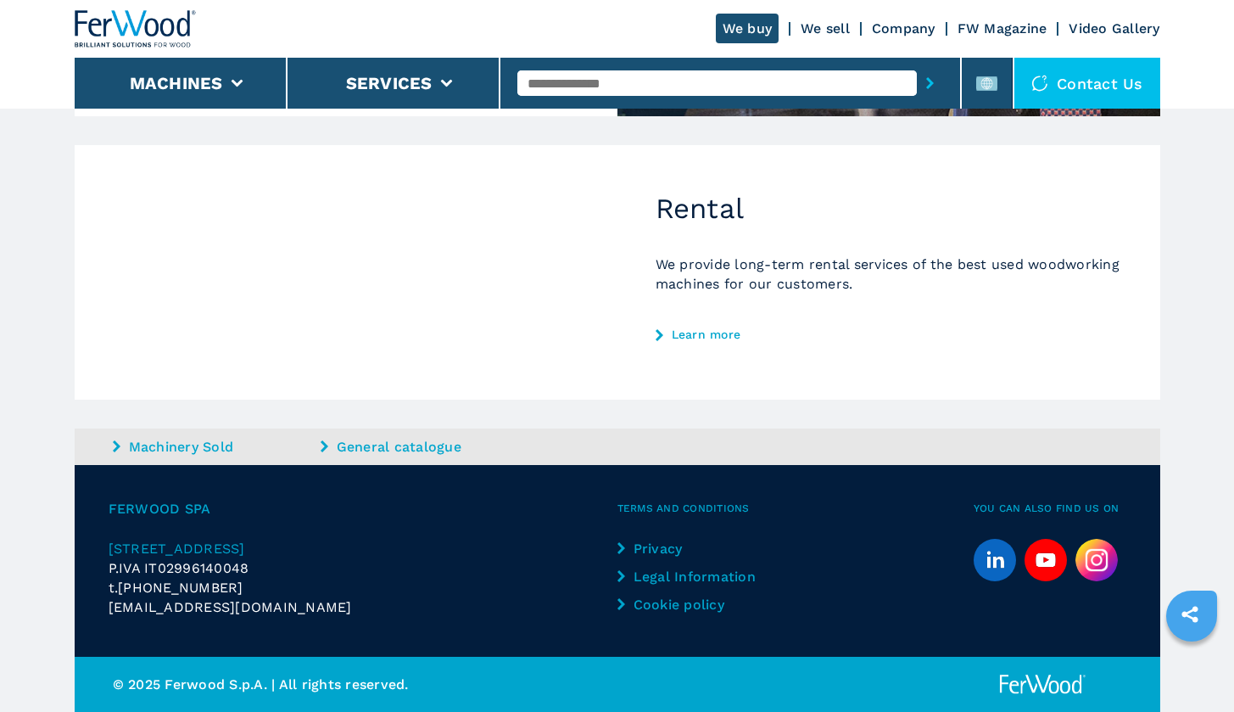
scroll to position [879, 0]
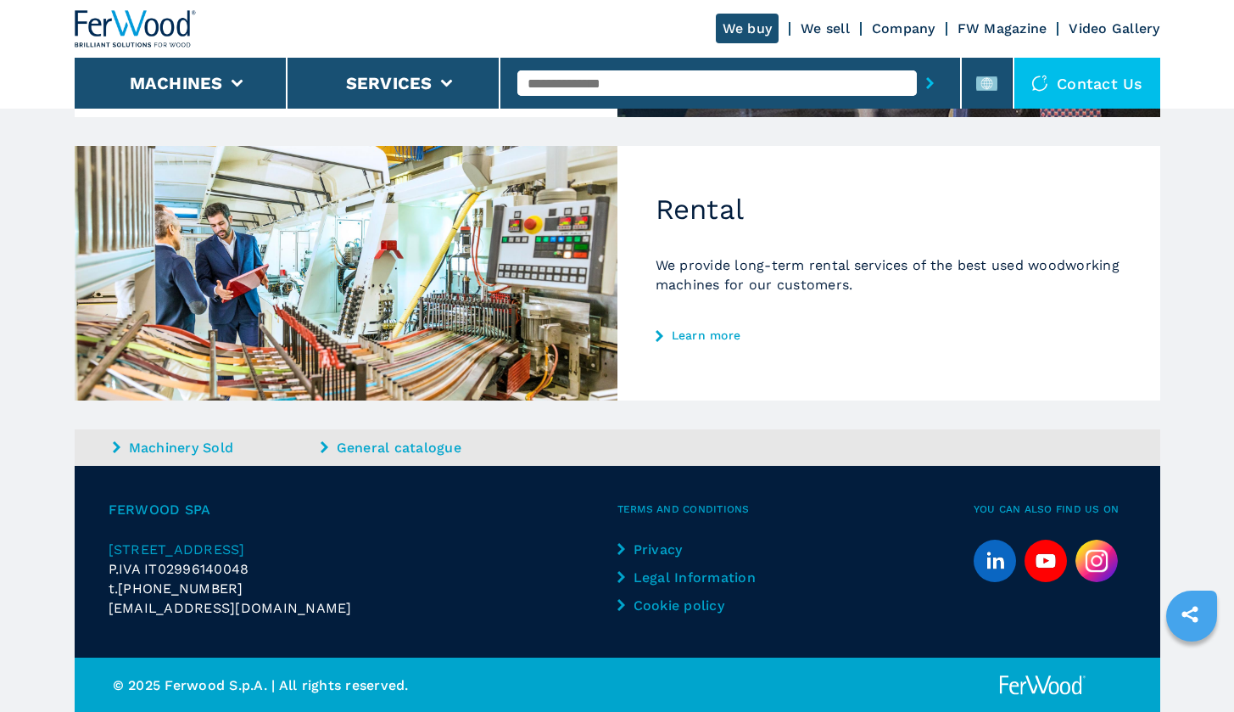
click at [1182, 617] on icon "sharethis" at bounding box center [1190, 614] width 42 height 42
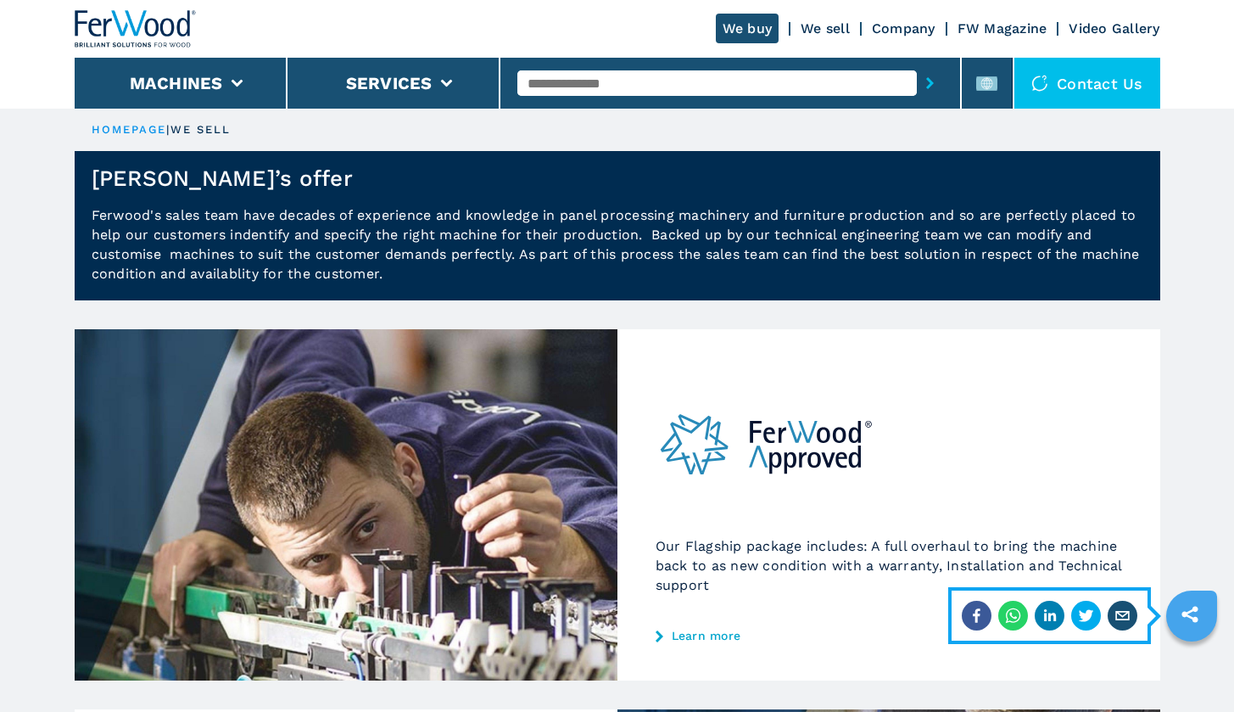
scroll to position [0, 0]
click at [1094, 32] on link "Video Gallery" at bounding box center [1114, 28] width 91 height 16
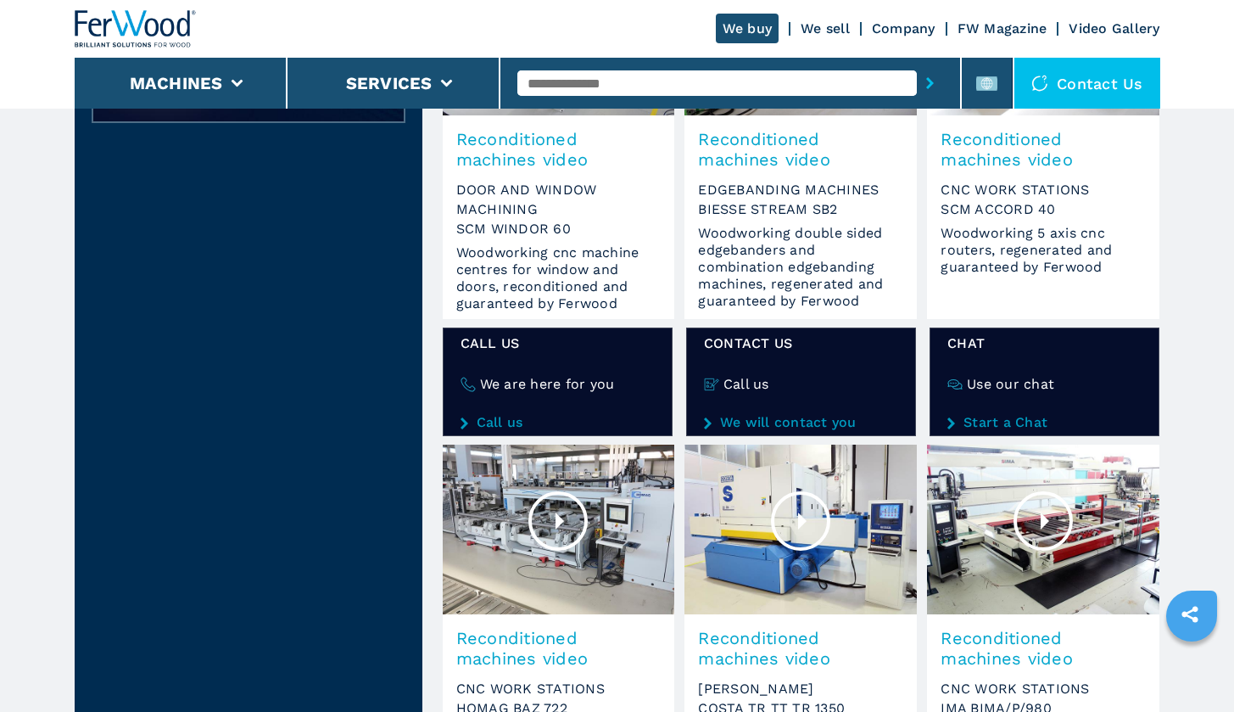
scroll to position [660, 0]
